Goal: Task Accomplishment & Management: Use online tool/utility

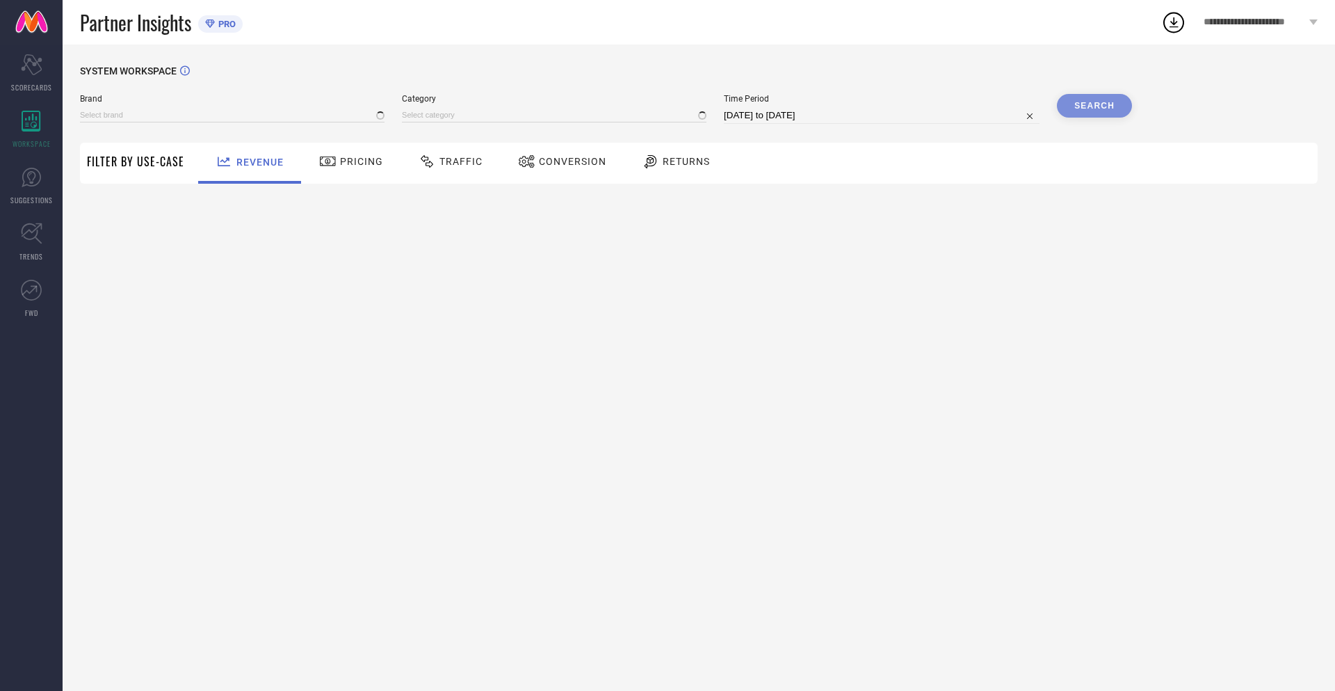
type input "NIKE"
type input "All"
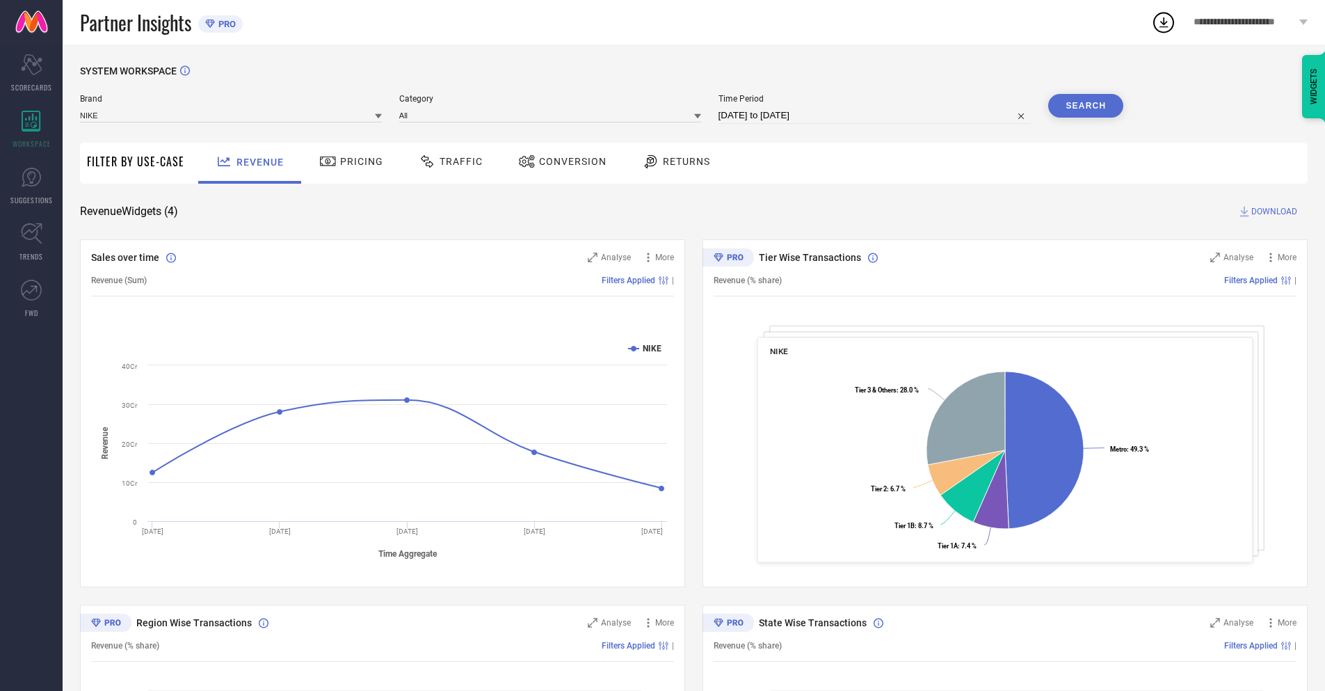
click at [558, 163] on span "Conversion" at bounding box center [572, 161] width 67 height 11
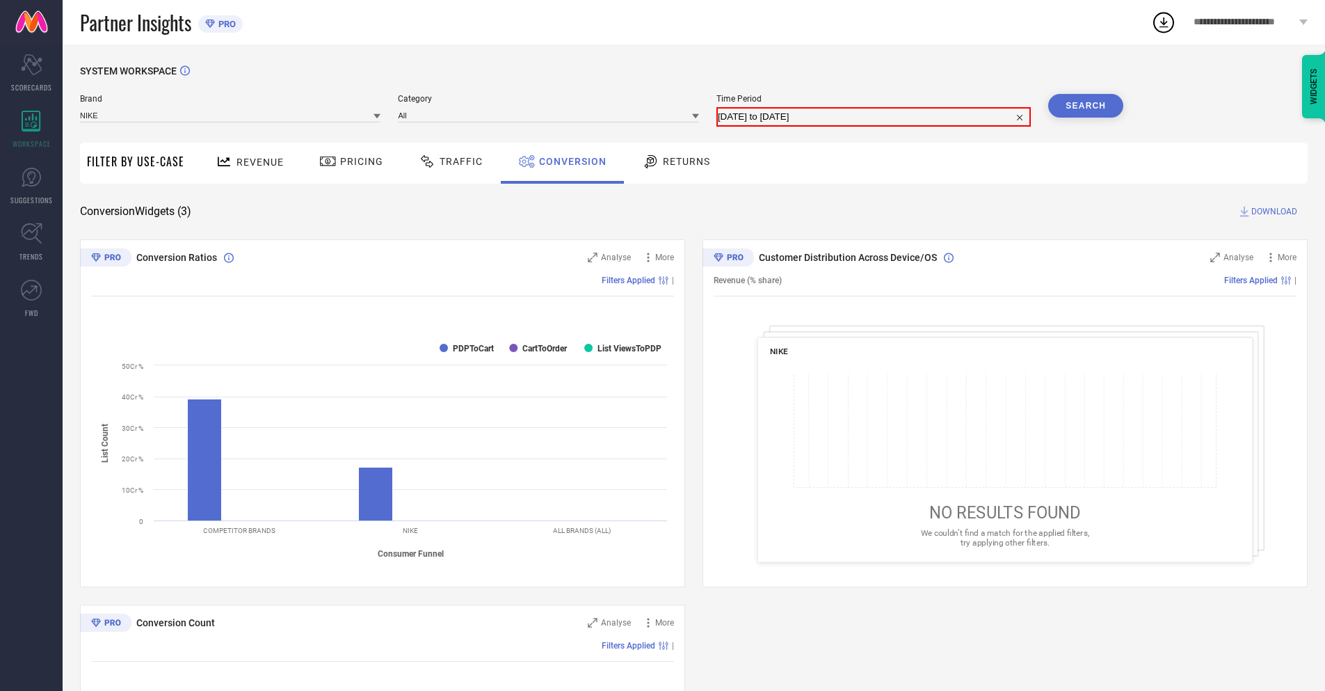
click at [873, 115] on input "10-09-2025 to 10-10-2025" at bounding box center [874, 116] width 312 height 17
select select "8"
select select "2025"
select select "9"
select select "2025"
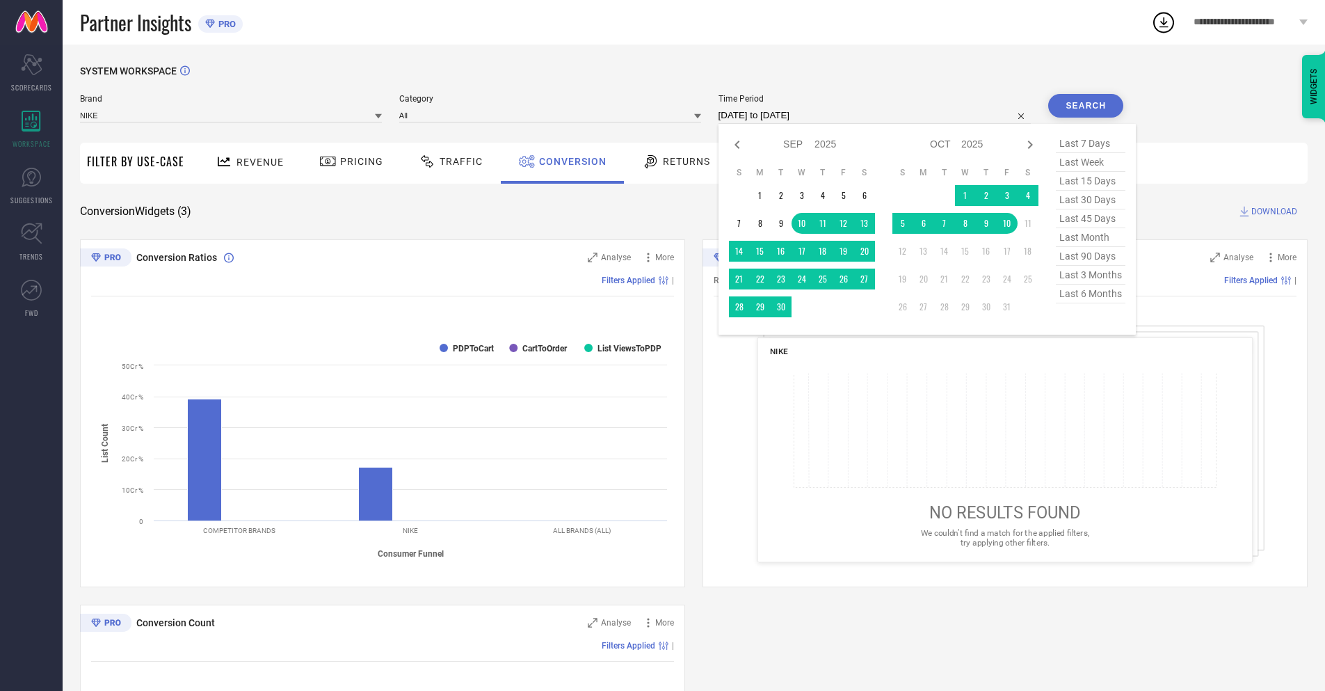
select select "9"
select select "2025"
select select "10"
select select "2025"
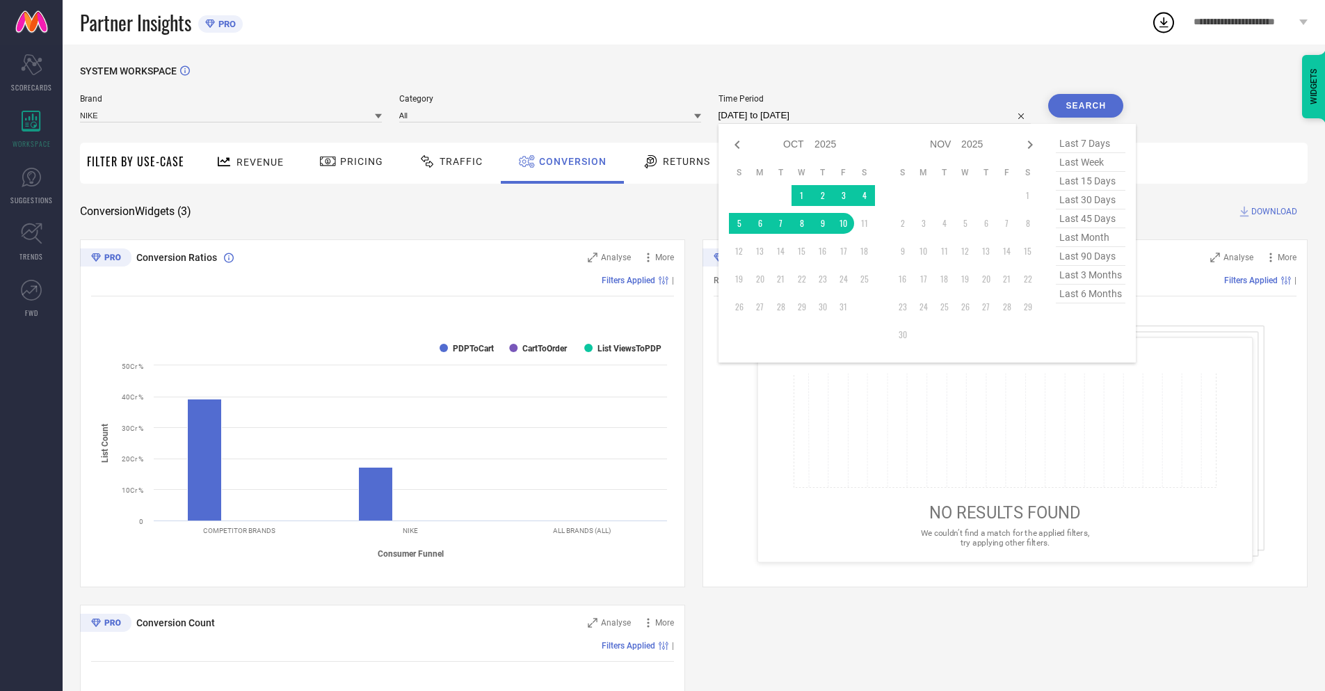
click at [841, 223] on td "10" at bounding box center [843, 223] width 21 height 21
type input "10-10-2025 to 10-10-2025"
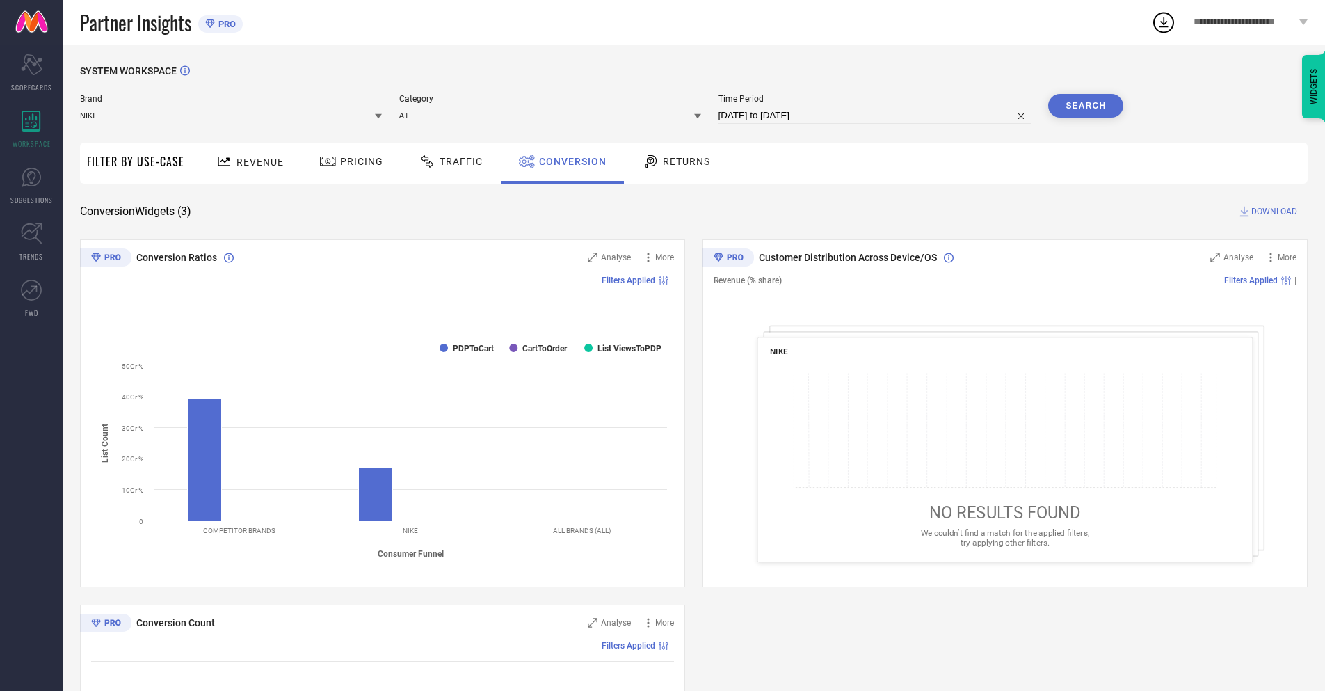
click at [1086, 106] on button "Search" at bounding box center [1085, 106] width 75 height 24
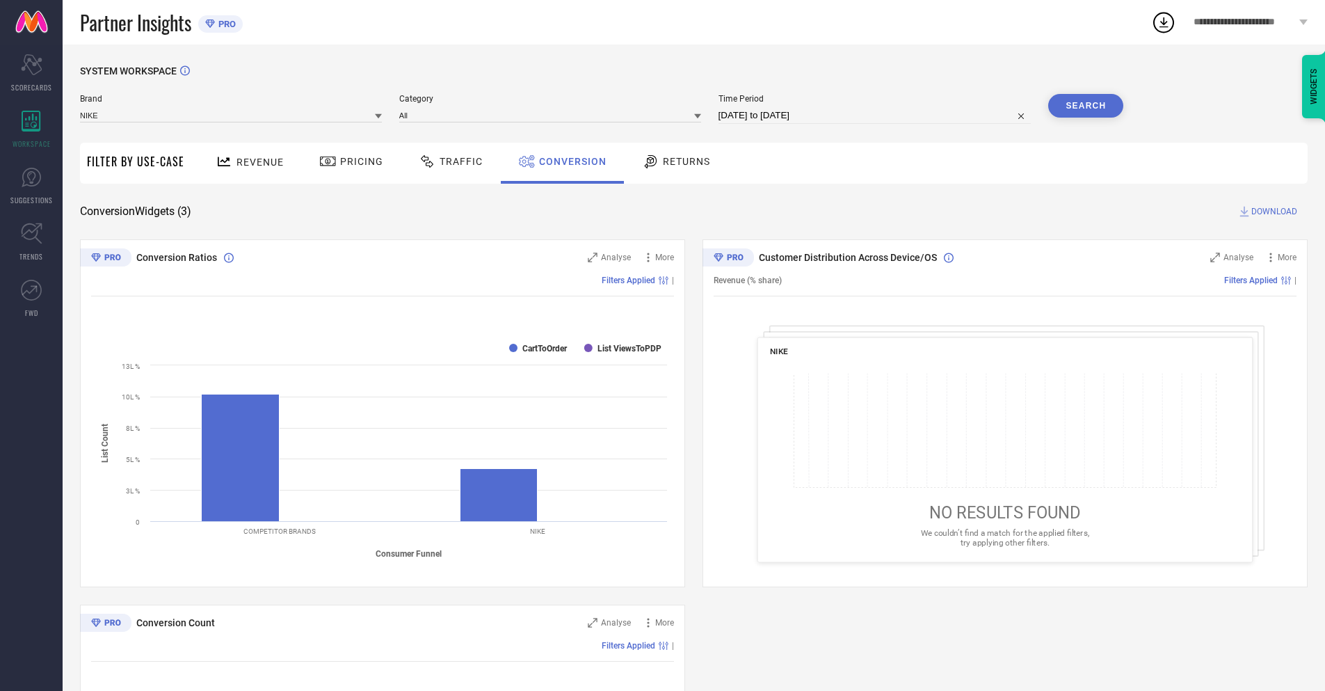
click at [1274, 211] on span "DOWNLOAD" at bounding box center [1274, 211] width 46 height 14
